Goal: Task Accomplishment & Management: Use online tool/utility

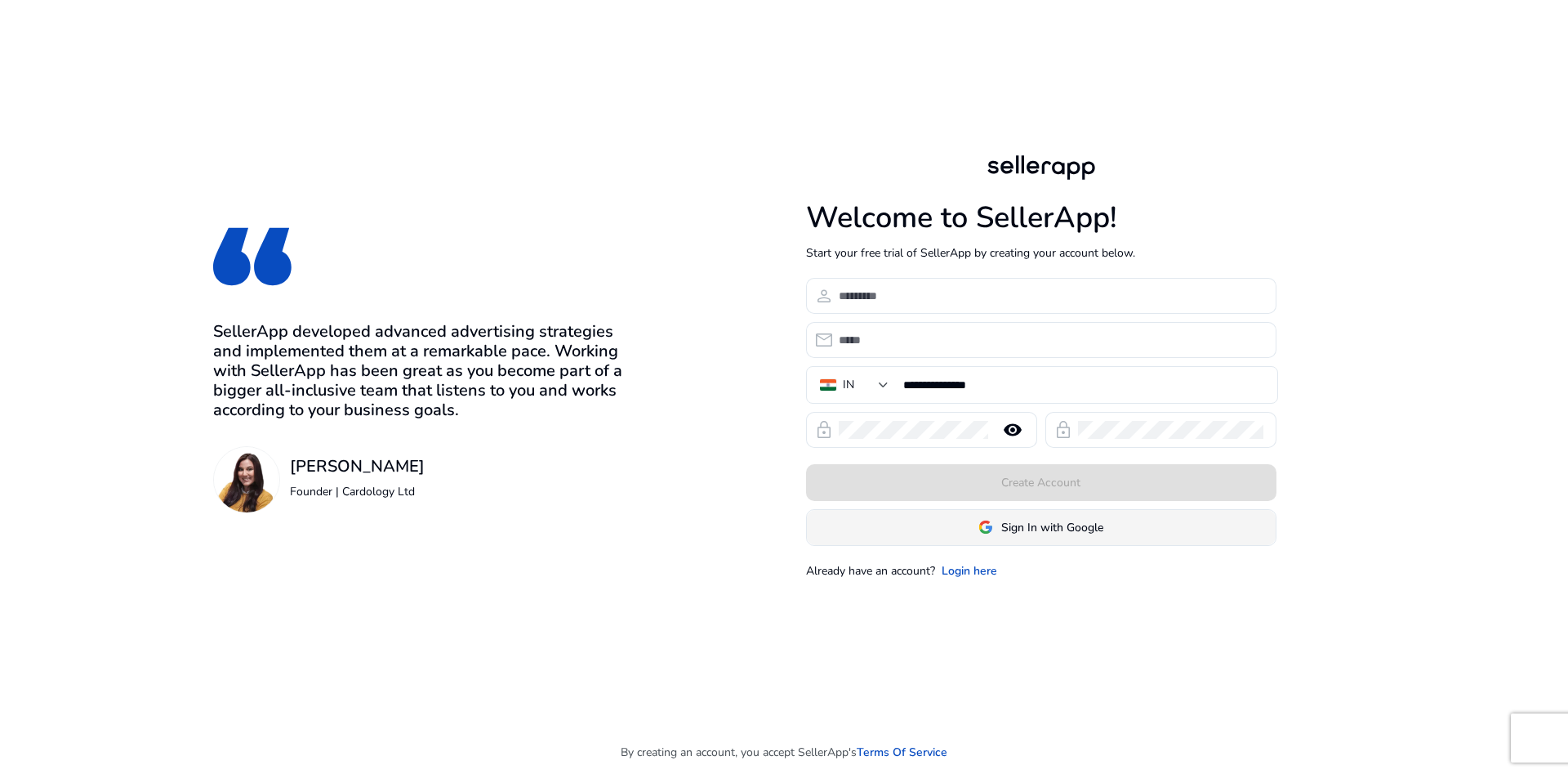
click at [1049, 524] on span "Sign In with Google" at bounding box center [1053, 528] width 102 height 17
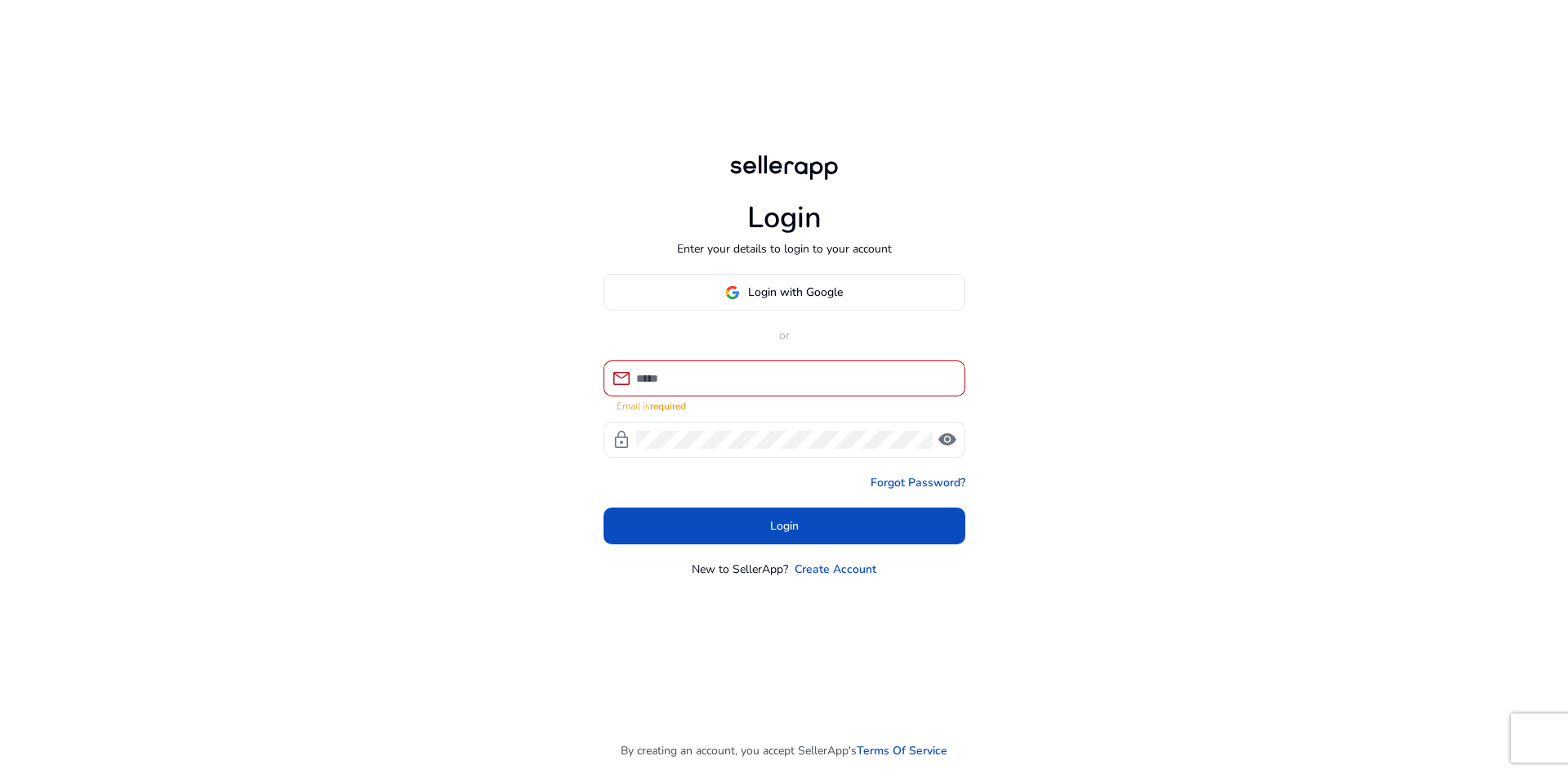
type input "**********"
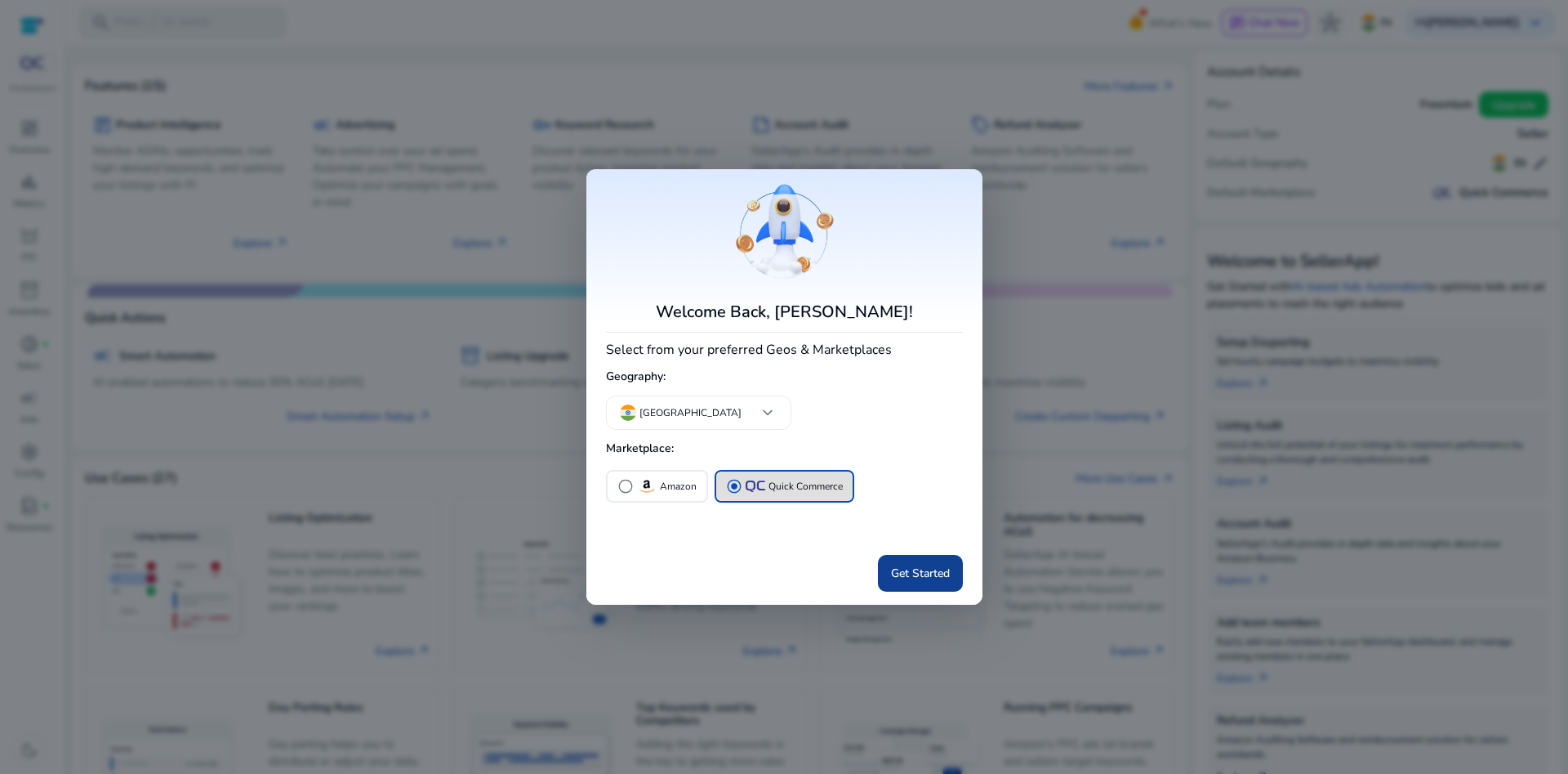
click at [918, 576] on span "Get Started" at bounding box center [921, 573] width 59 height 17
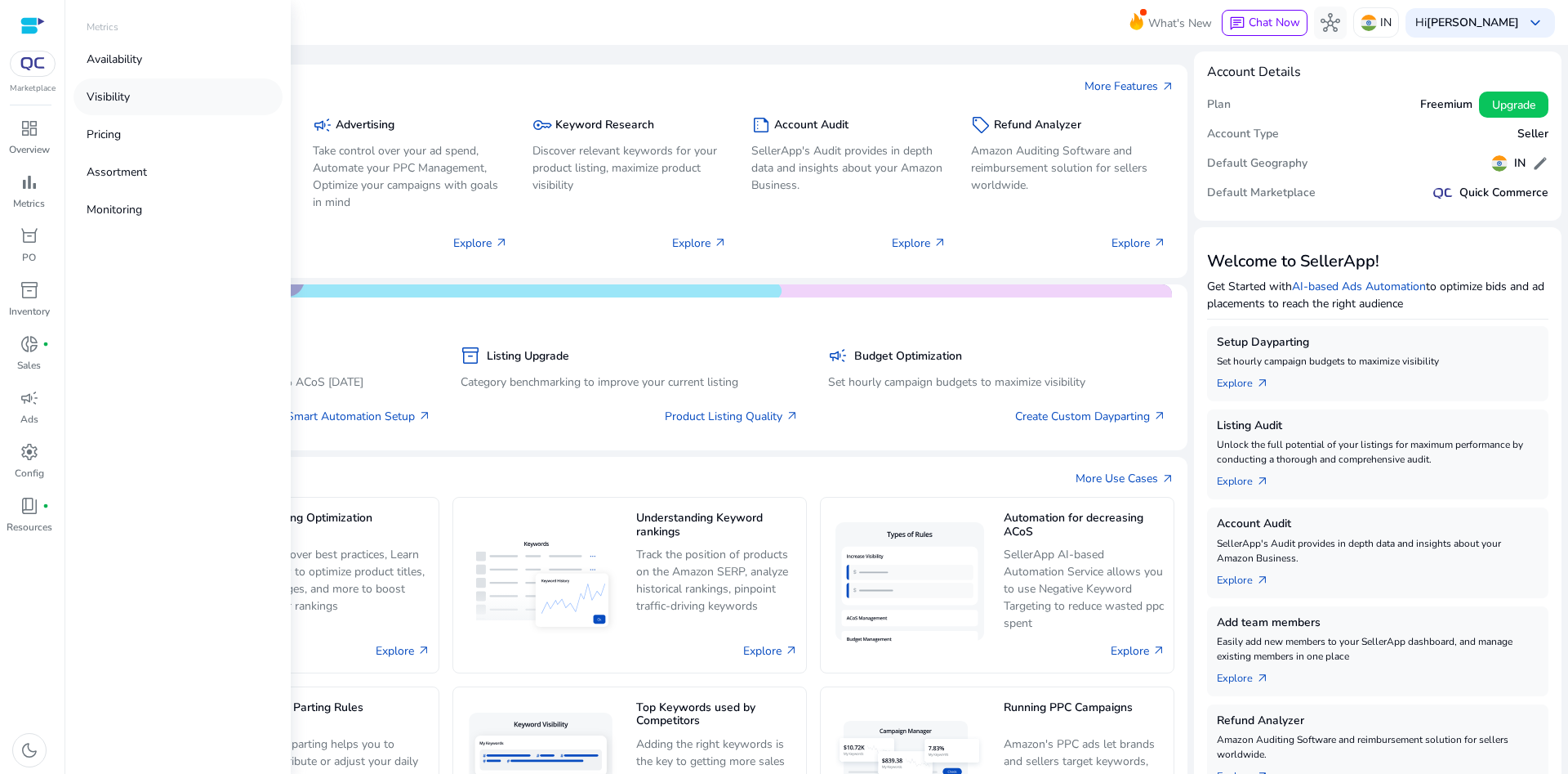
click at [146, 86] on link "Visibility" at bounding box center [178, 97] width 209 height 37
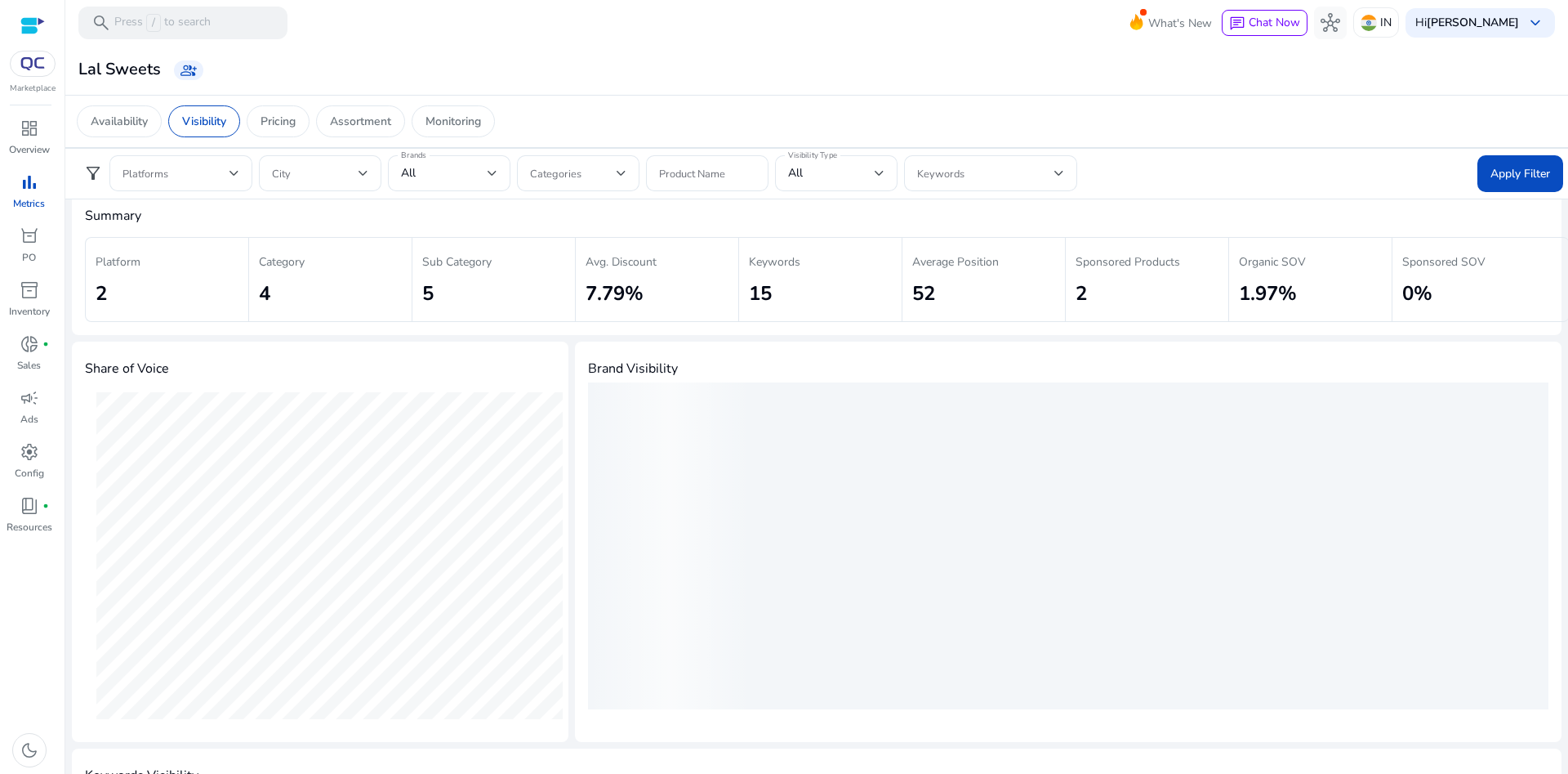
scroll to position [22, 0]
click at [201, 164] on span at bounding box center [176, 173] width 107 height 18
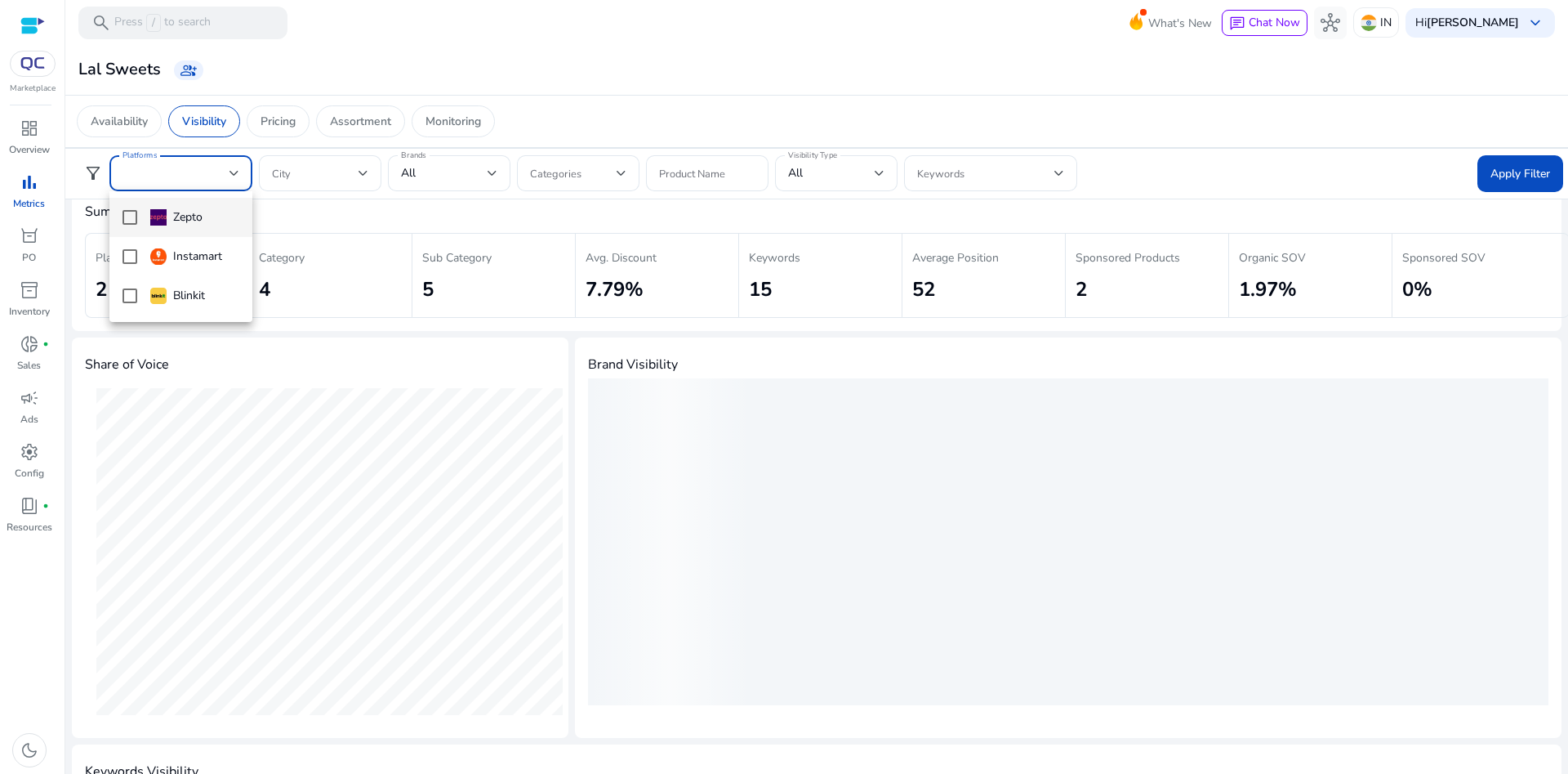
click at [191, 208] on div "Zepto" at bounding box center [176, 217] width 52 height 18
click at [1519, 181] on div at bounding box center [784, 387] width 1568 height 774
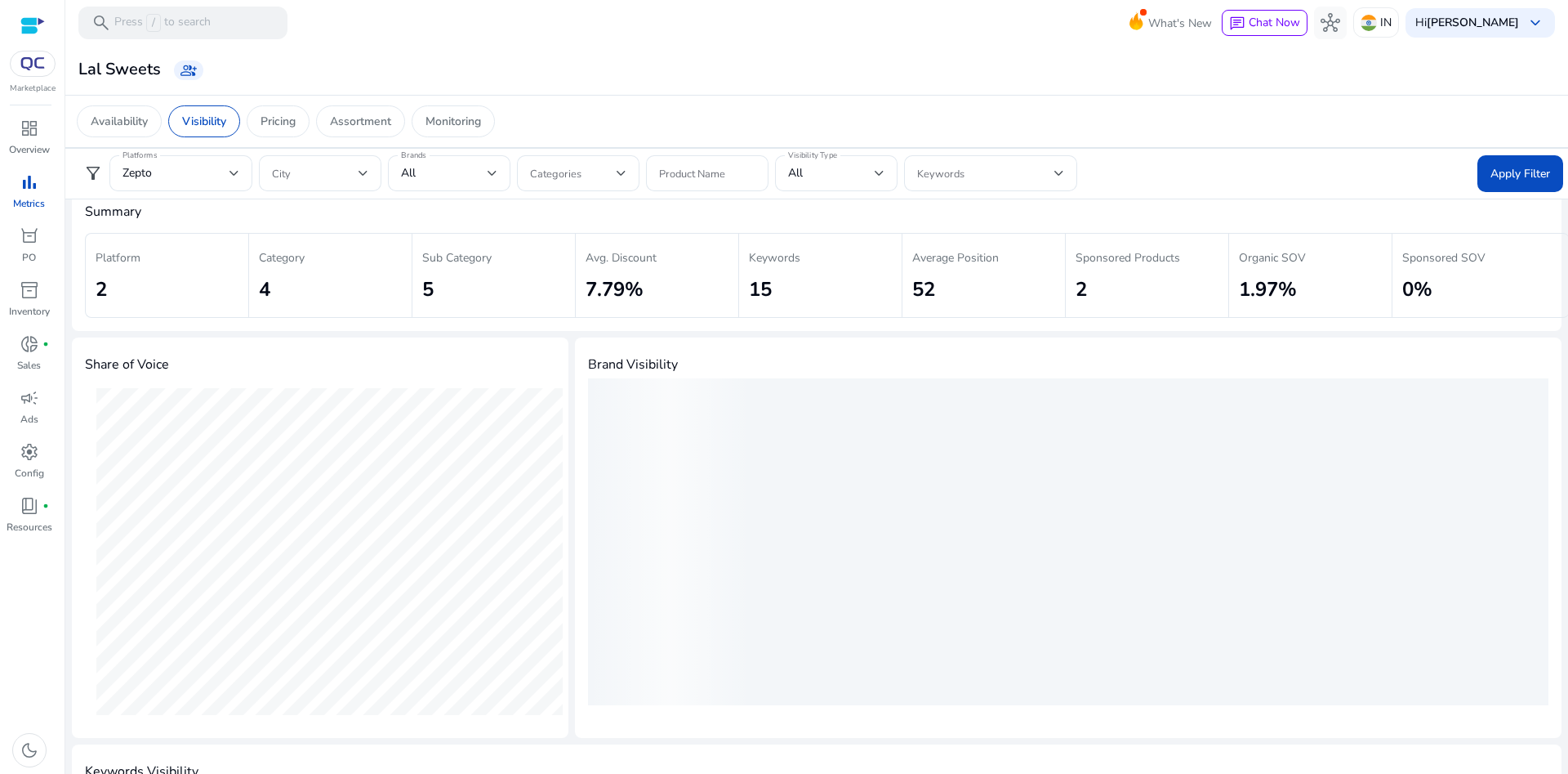
click at [1519, 181] on span "Apply Filter" at bounding box center [1520, 174] width 60 height 17
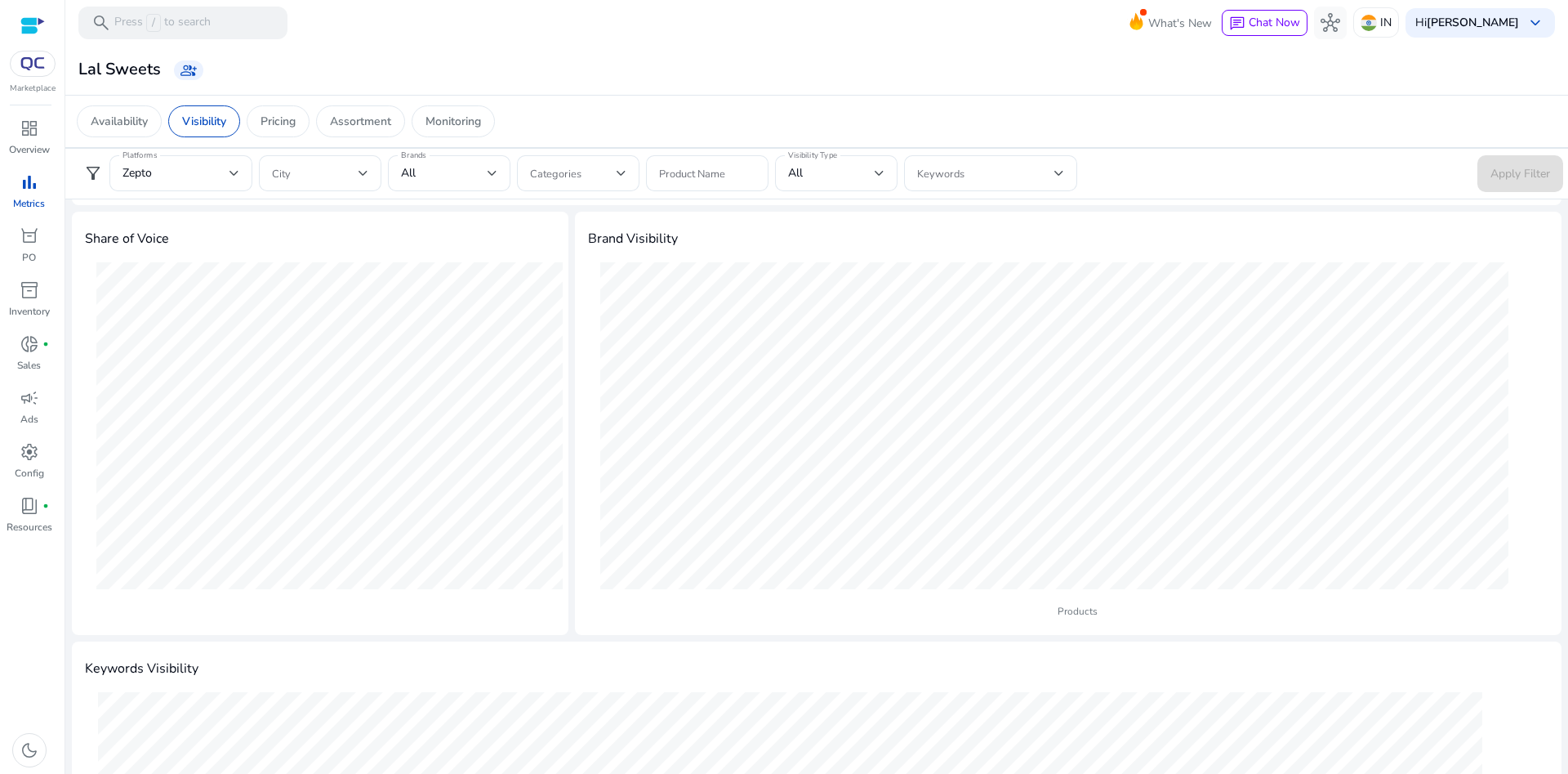
scroll to position [0, 0]
click at [961, 181] on span at bounding box center [985, 173] width 137 height 18
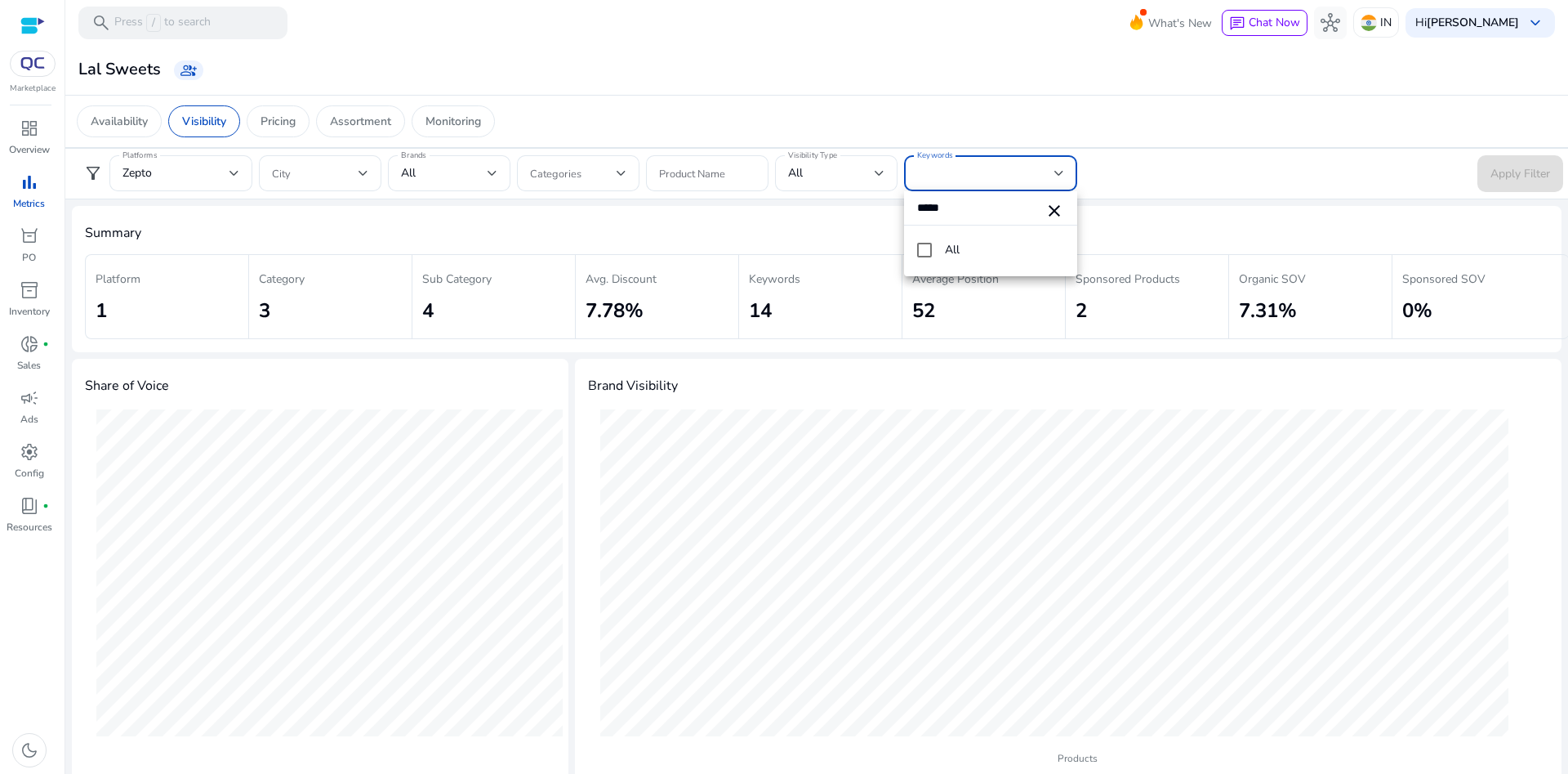
type input "****"
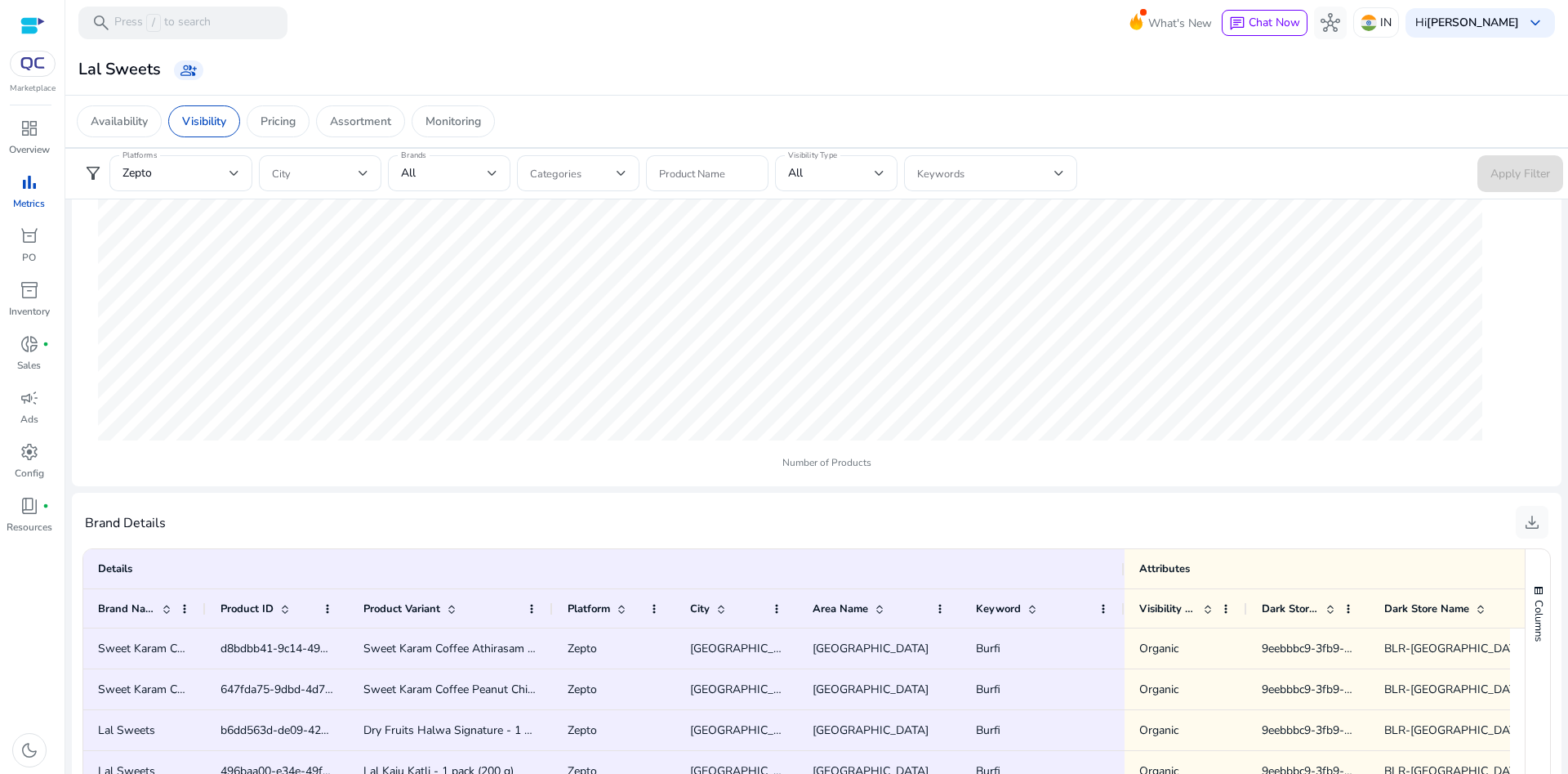
scroll to position [912, 0]
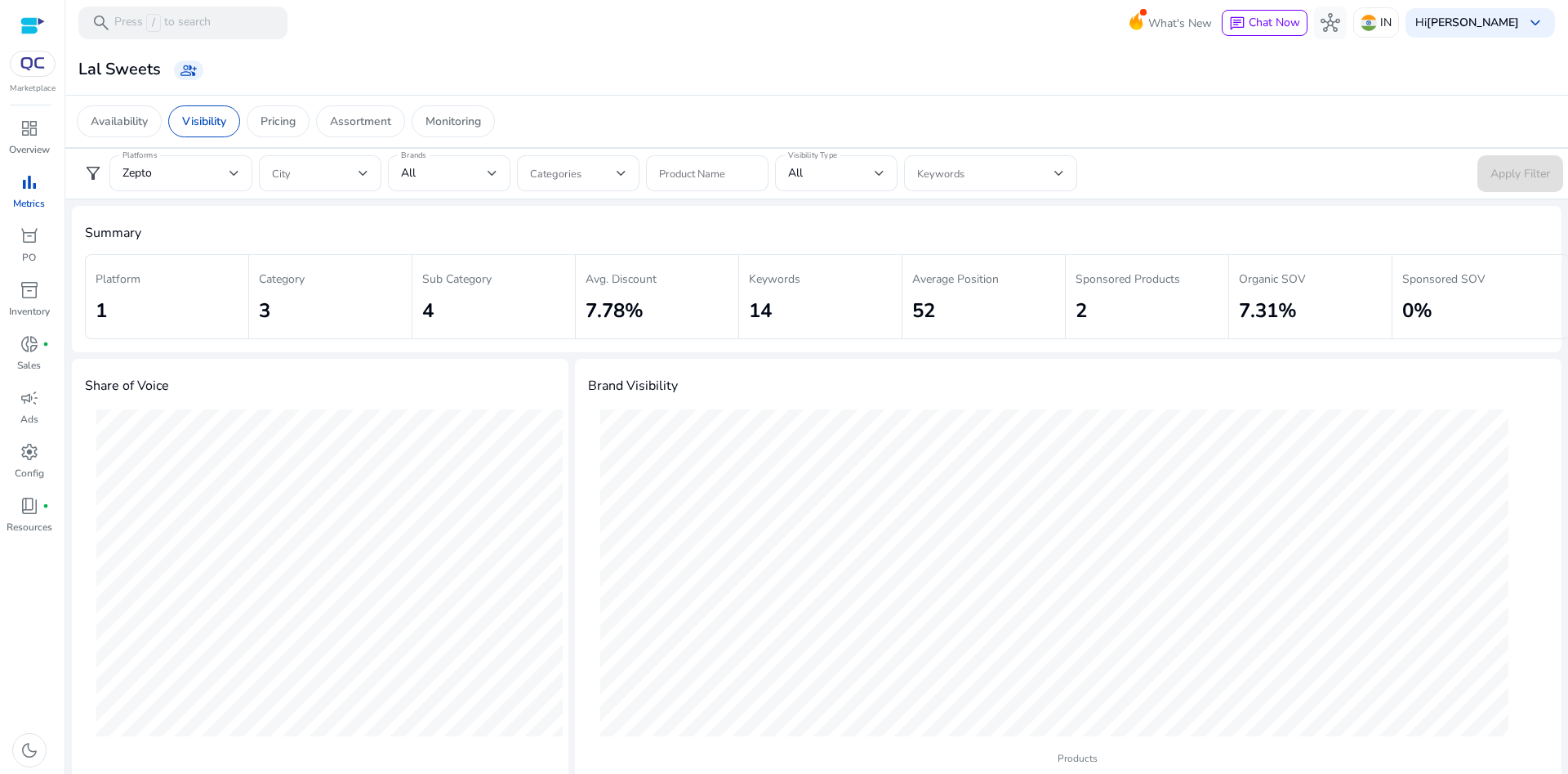
click at [776, 289] on div "Keywords 14" at bounding box center [826, 297] width 177 height 85
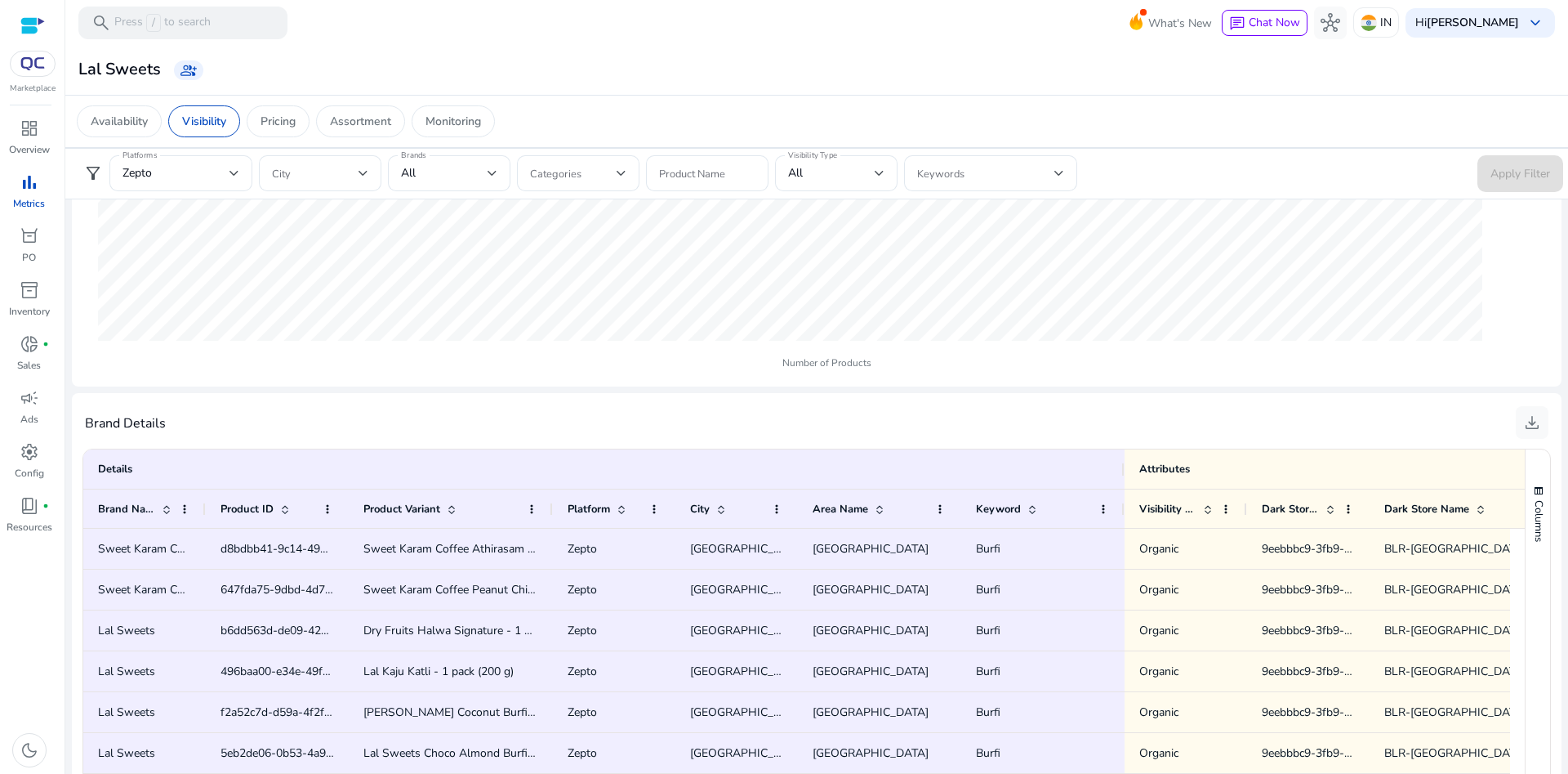
scroll to position [912, 0]
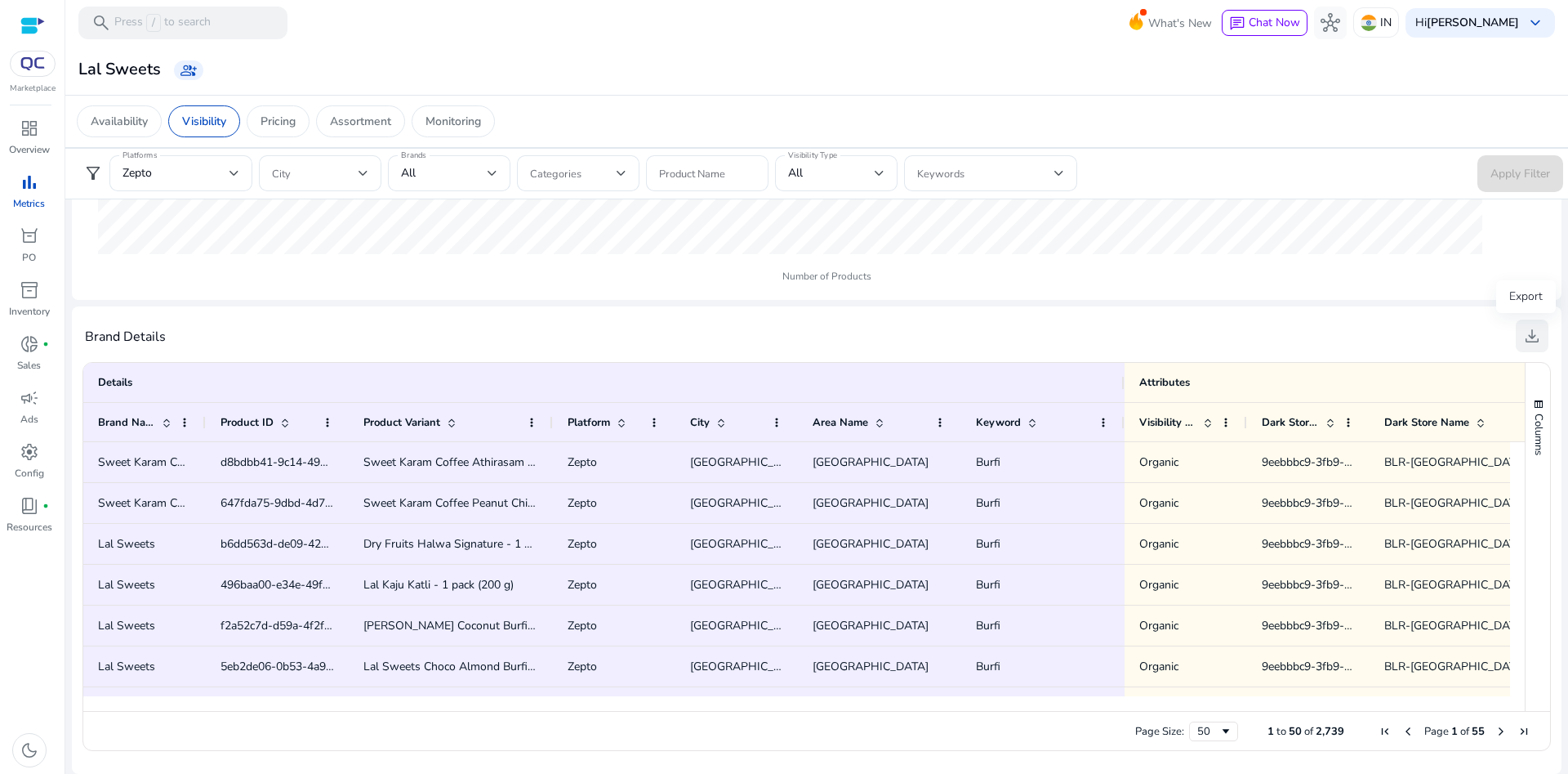
click at [1525, 334] on span "download" at bounding box center [1533, 336] width 20 height 20
